Goal: Information Seeking & Learning: Learn about a topic

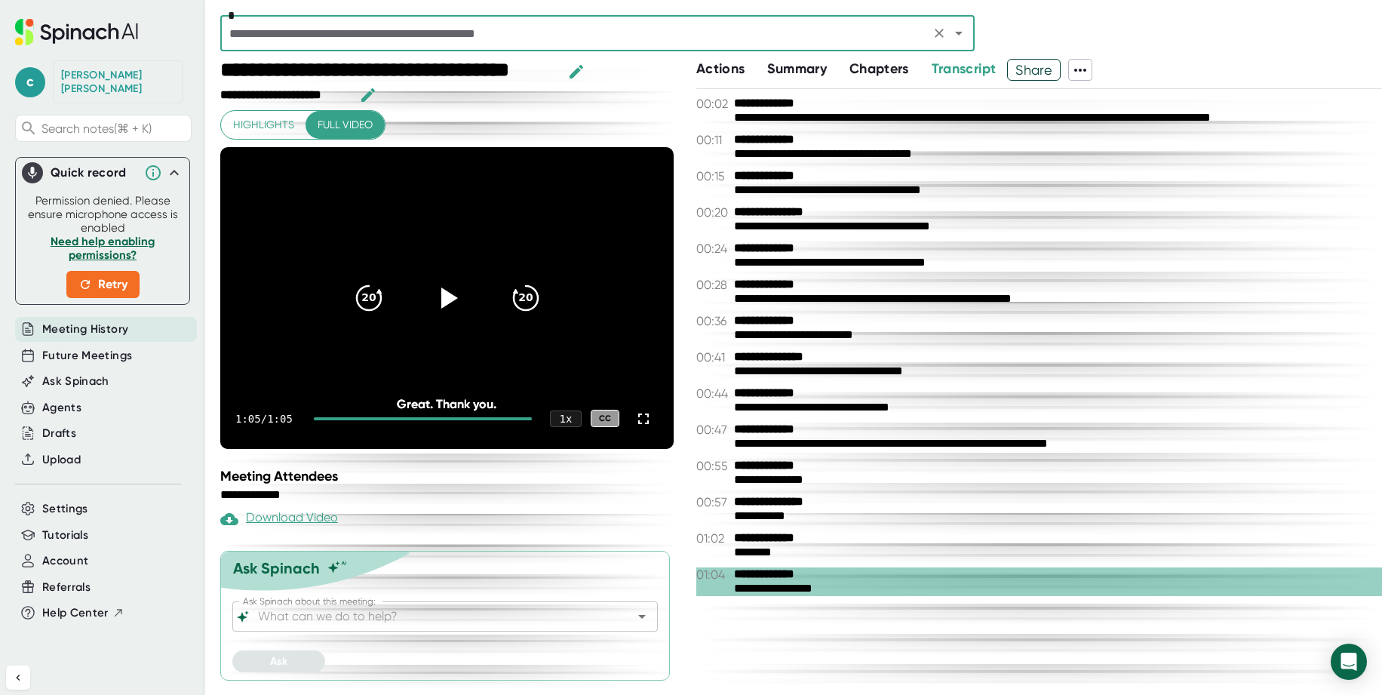
click at [350, 34] on input "text" at bounding box center [575, 33] width 701 height 21
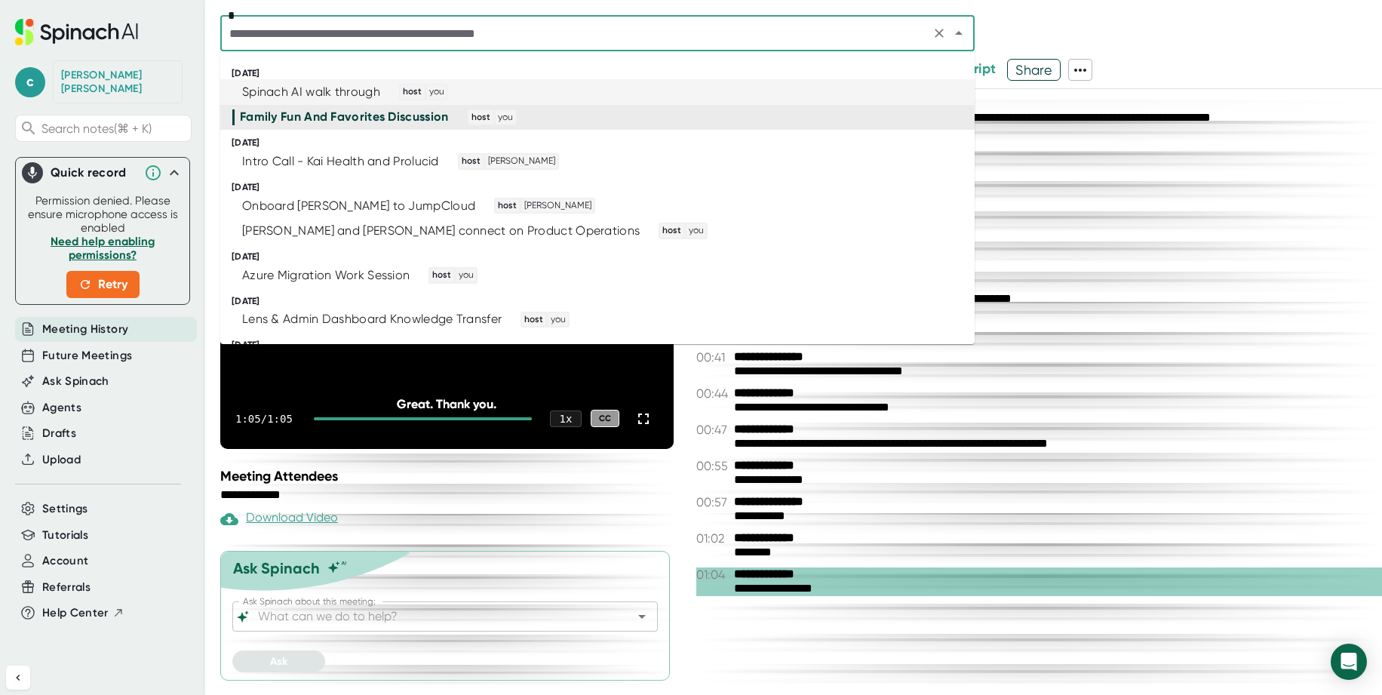
click at [289, 94] on div "Spinach AI walk through" at bounding box center [311, 91] width 138 height 15
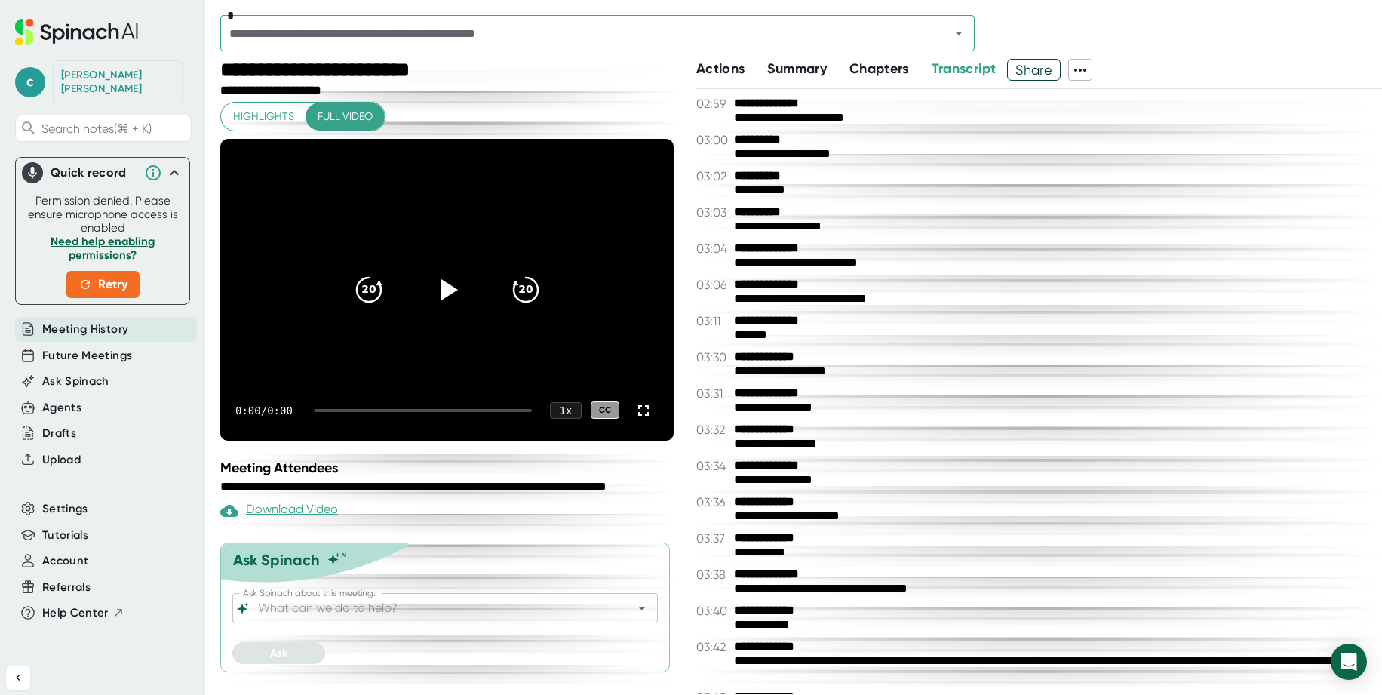
click at [802, 70] on span "Summary" at bounding box center [796, 68] width 59 height 17
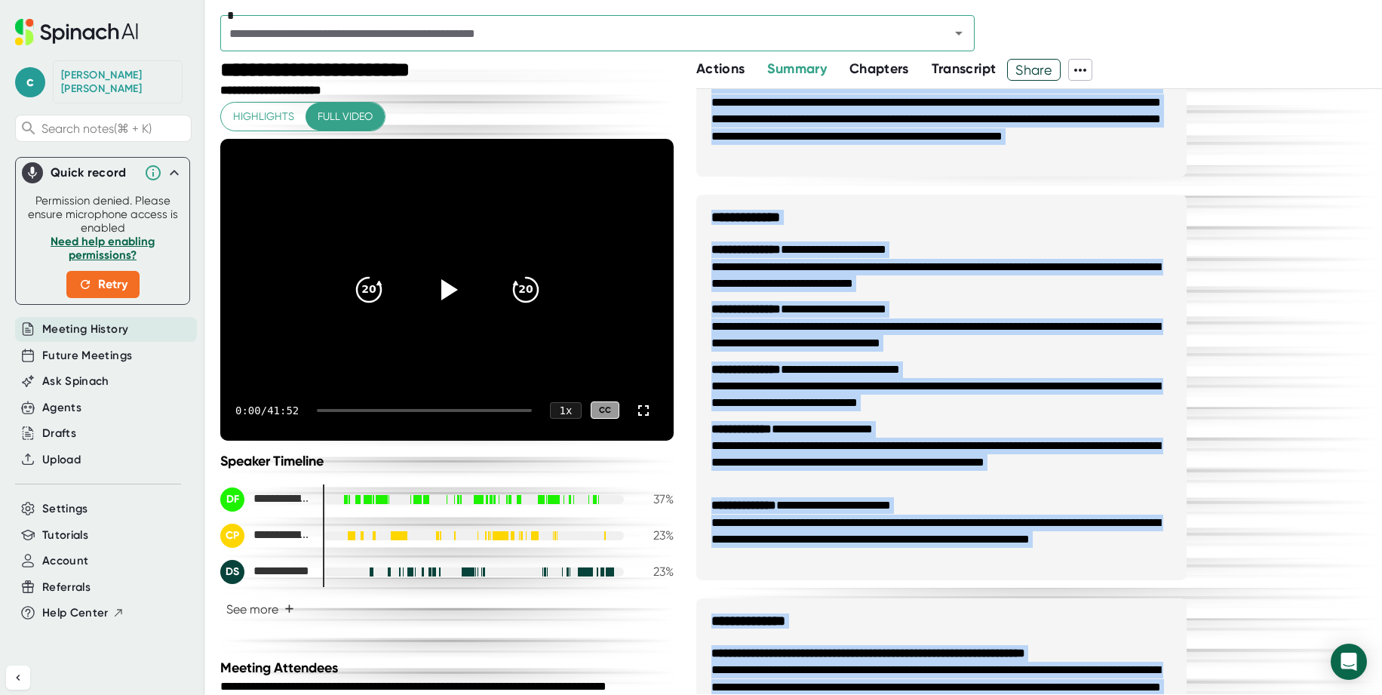
scroll to position [1336, 0]
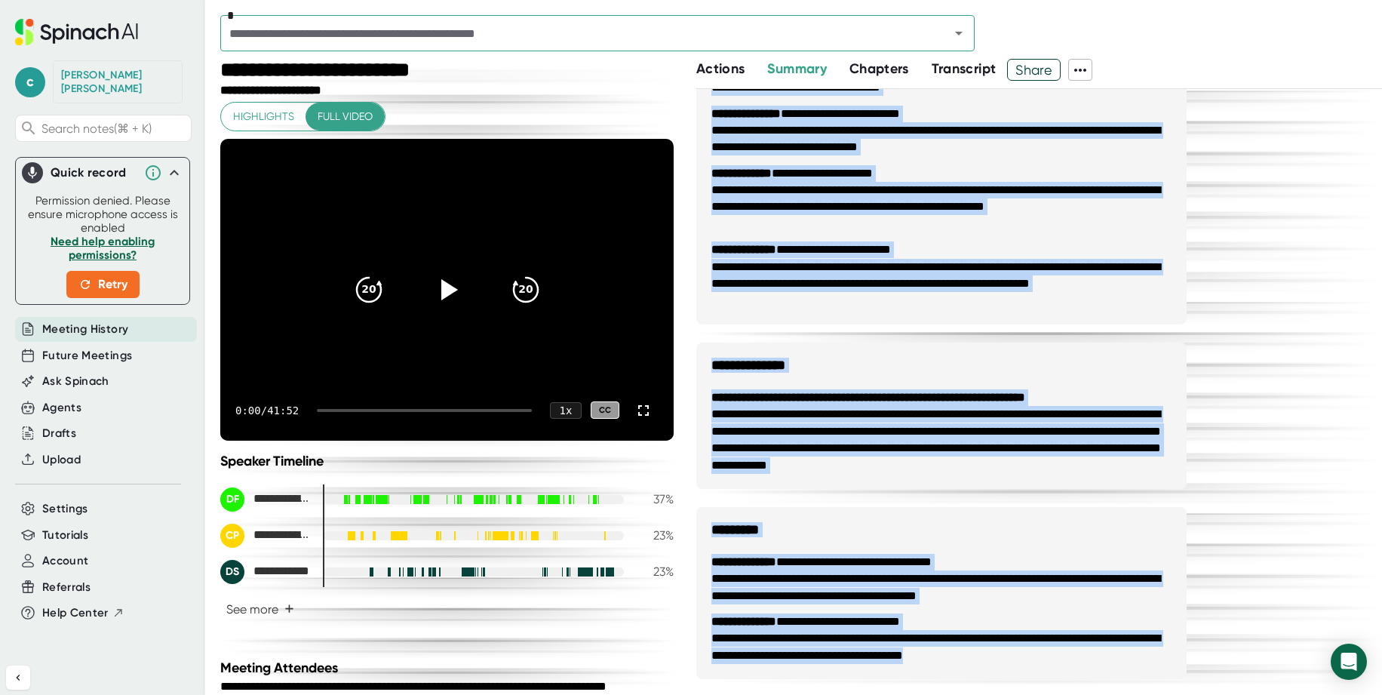
drag, startPoint x: 713, startPoint y: 120, endPoint x: 1087, endPoint y: 657, distance: 654.8
copy div "**********"
